Goal: Obtain resource: Download file/media

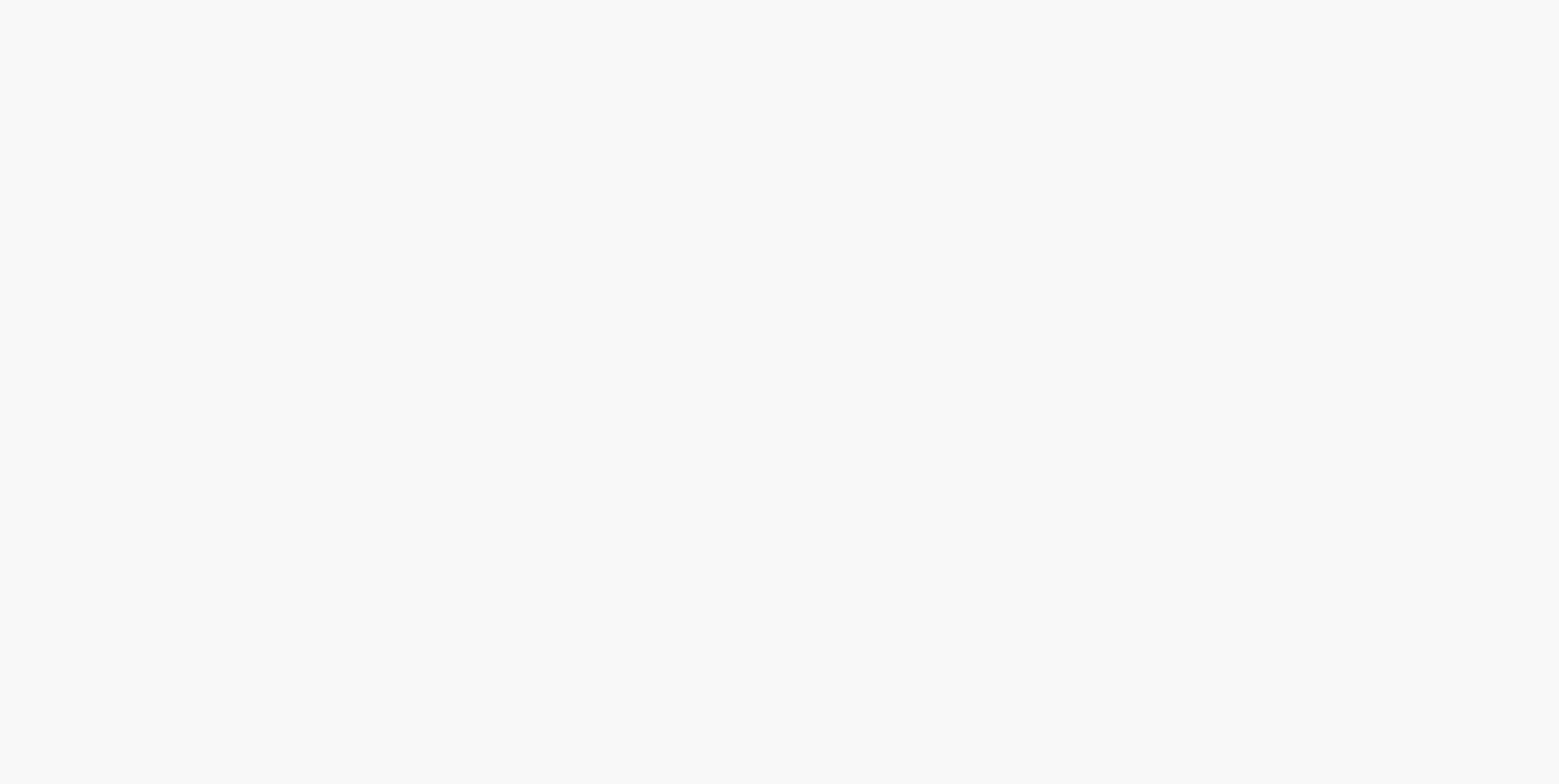
click at [1410, 0] on html at bounding box center [780, 0] width 1559 height 0
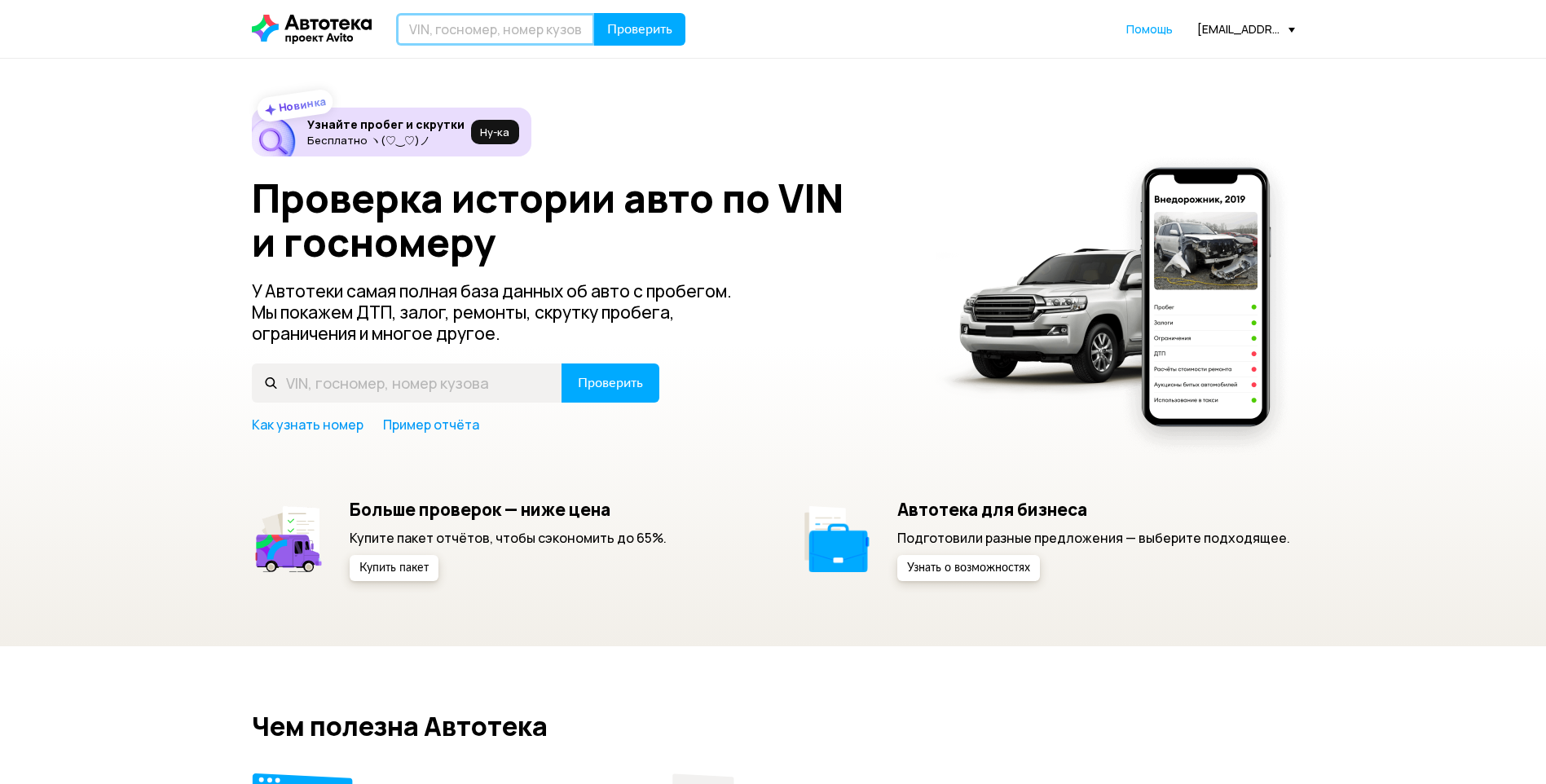
click at [479, 17] on input "text" at bounding box center [496, 29] width 199 height 33
click at [1400, 160] on div "Новинка Узнайте пробег и скрутки Бесплатно ヽ(♡‿♡)ノ Ну‑ка Проверка истории авто …" at bounding box center [773, 352] width 1546 height 588
click at [433, 27] on input "text" at bounding box center [496, 29] width 199 height 33
click at [644, 112] on div "Новинка Узнайте пробег и скрутки Бесплатно ヽ(♡‿♡)ノ Ну‑ка Проверка истории авто …" at bounding box center [773, 344] width 1044 height 473
paste input "[US_VEHICLE_IDENTIFICATION_NUMBER]"
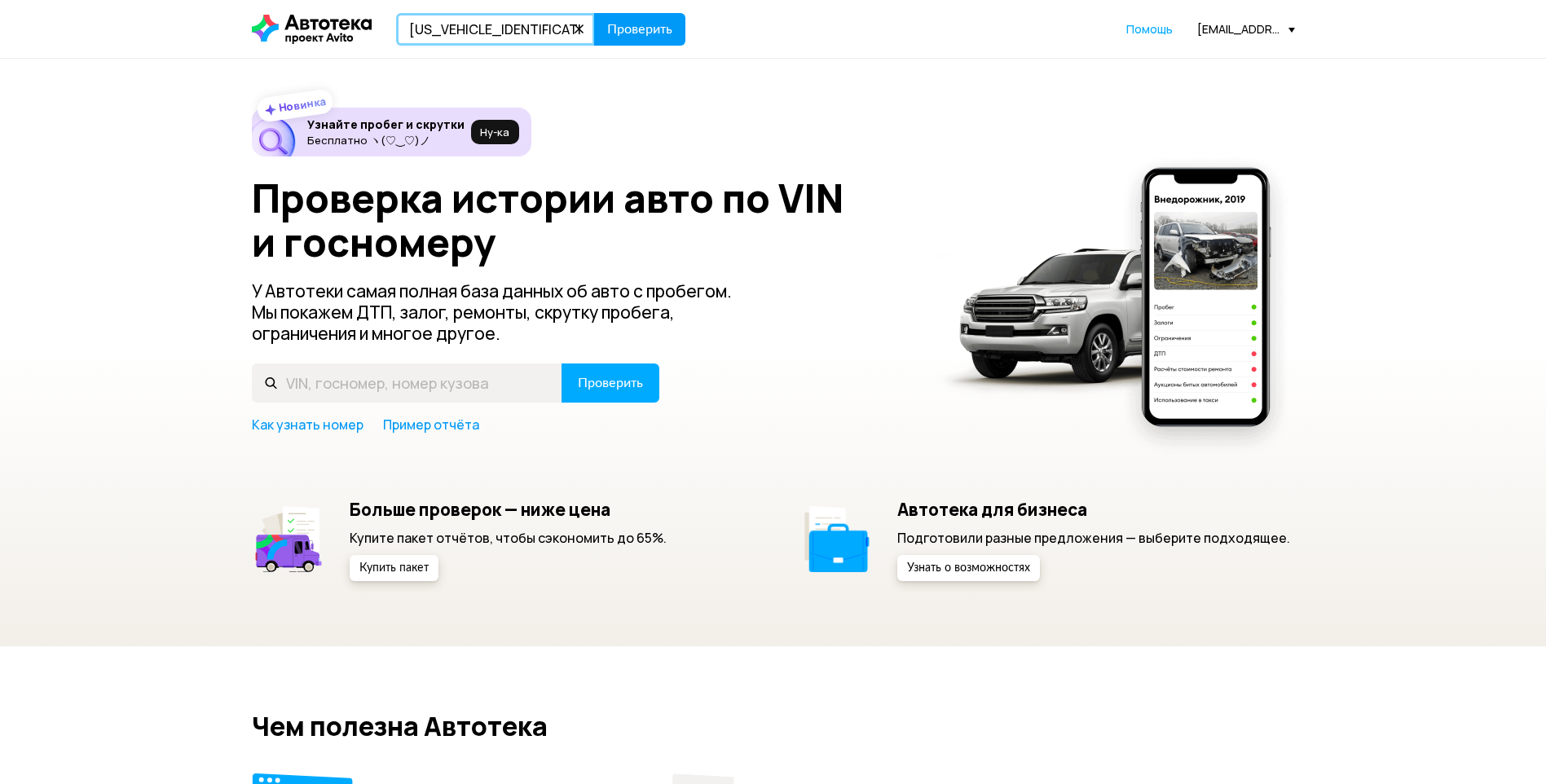
type input "[US_VEHICLE_IDENTIFICATION_NUMBER]"
click at [632, 38] on button "Проверить" at bounding box center [639, 29] width 91 height 33
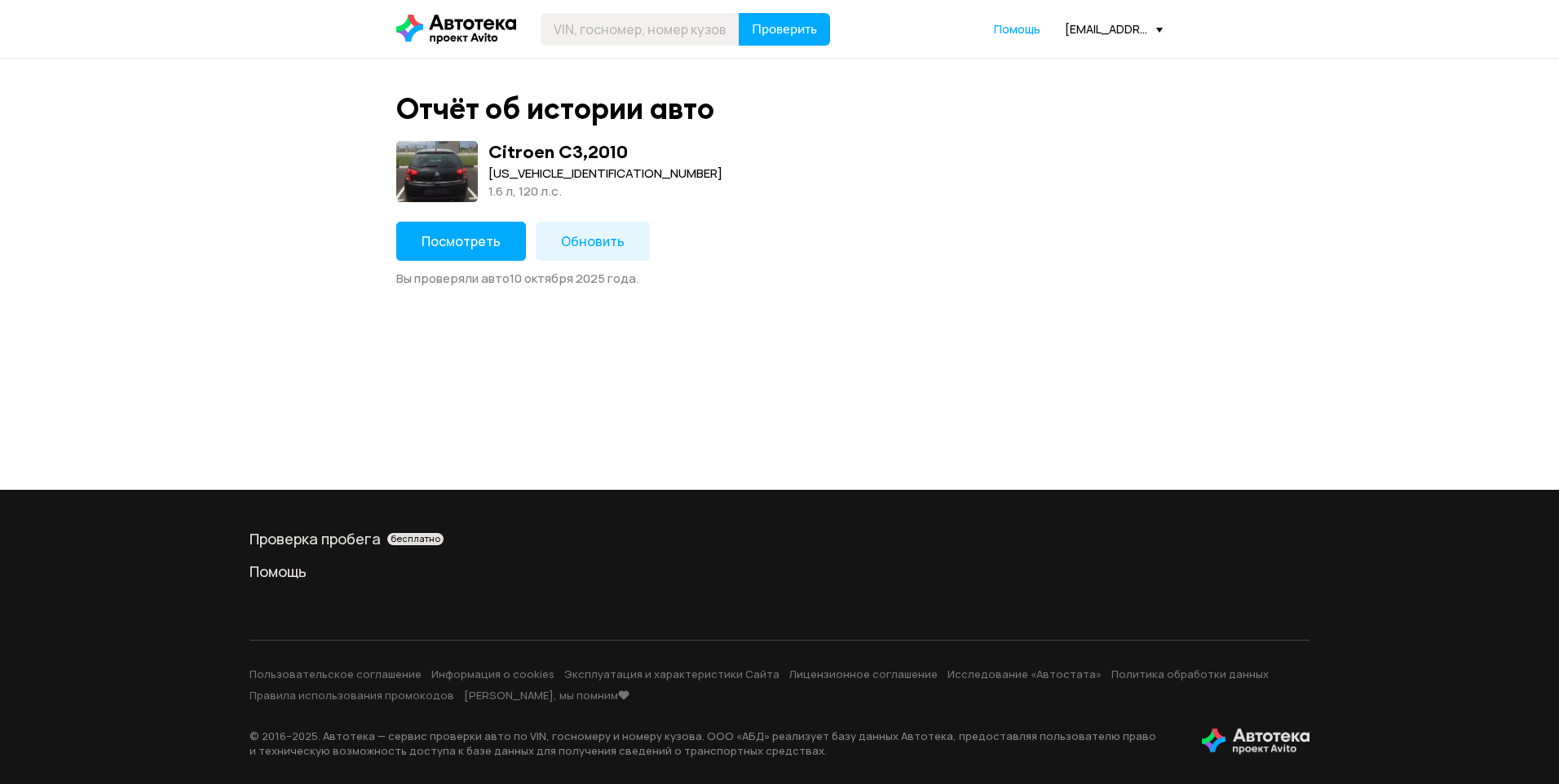
click at [462, 246] on span "Посмотреть" at bounding box center [461, 241] width 79 height 17
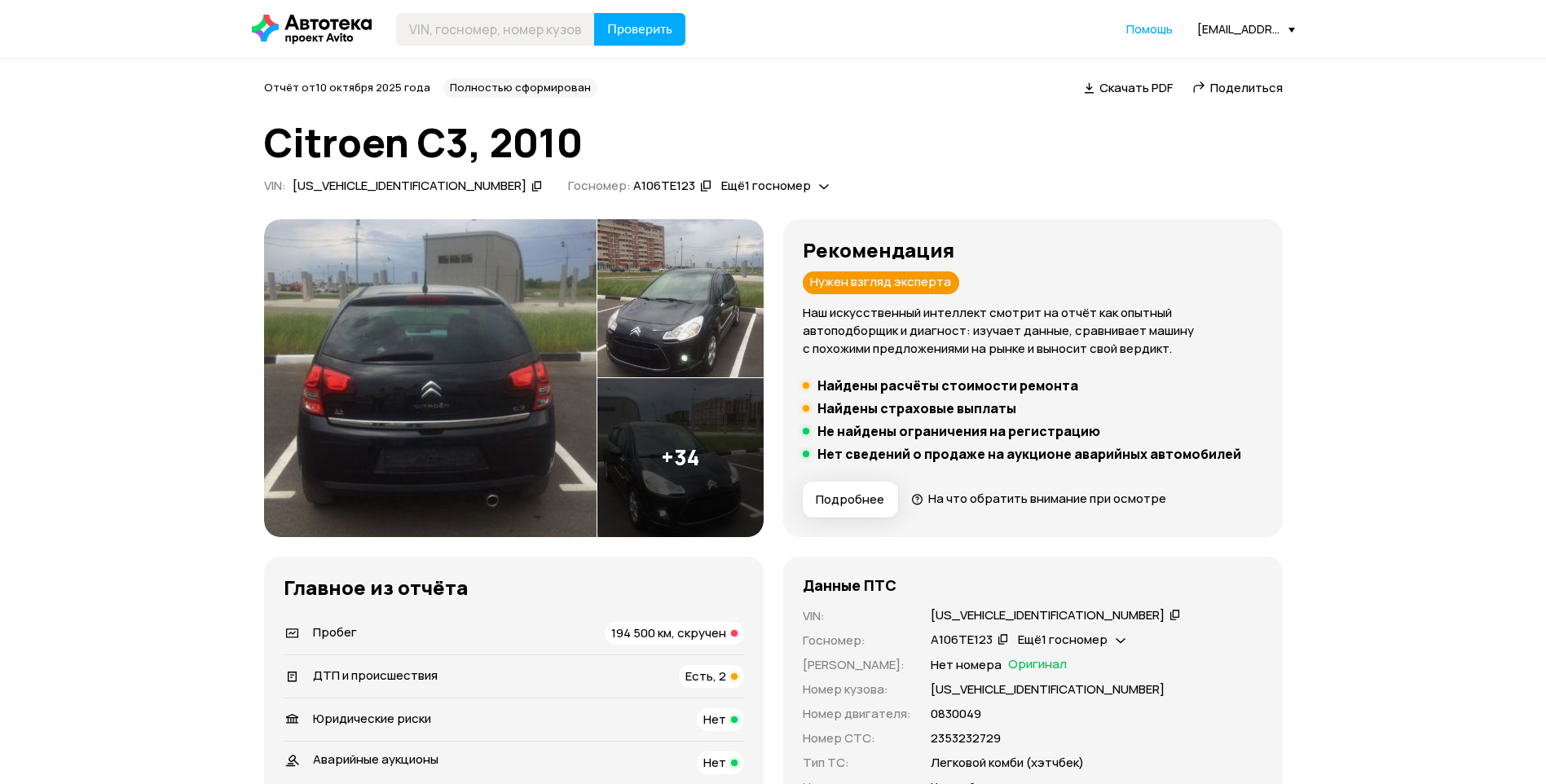
click at [1143, 86] on span "Скачать PDF" at bounding box center [1135, 87] width 73 height 17
